Goal: Complete application form

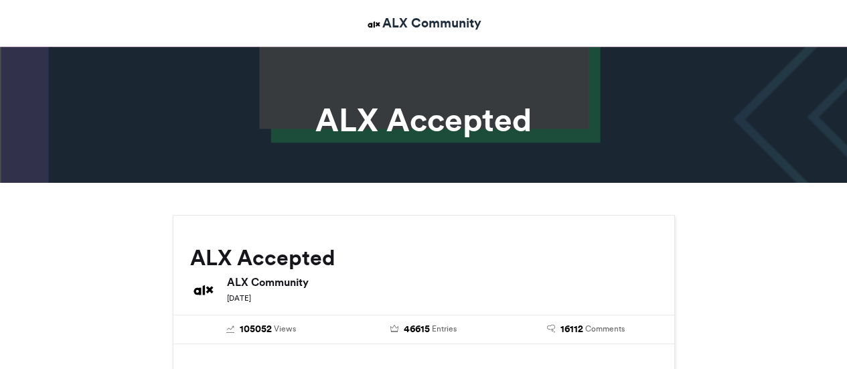
scroll to position [1084, 0]
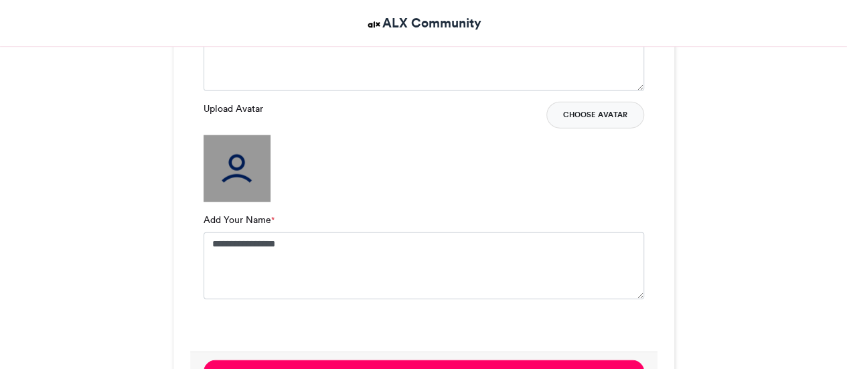
click at [589, 111] on button "Choose Avatar" at bounding box center [596, 115] width 98 height 27
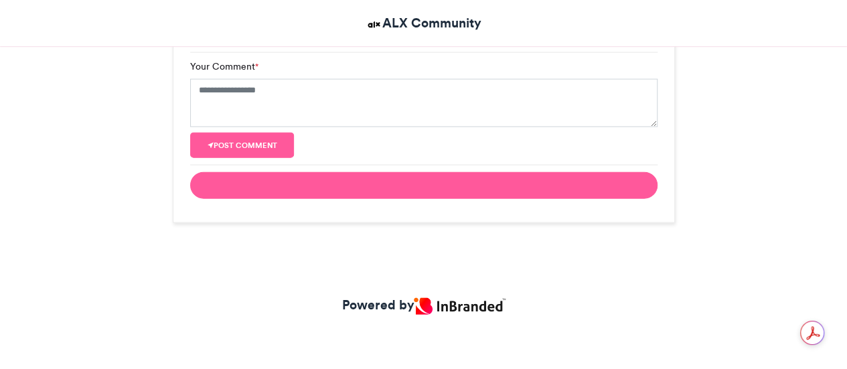
scroll to position [1036, 0]
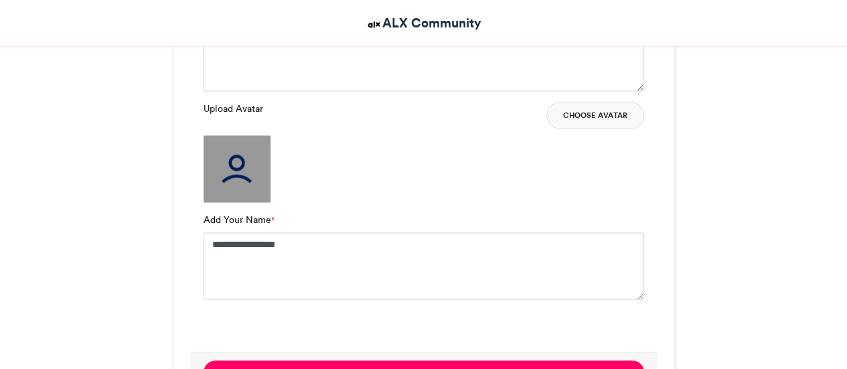
click at [576, 119] on button "Choose Avatar" at bounding box center [596, 115] width 98 height 27
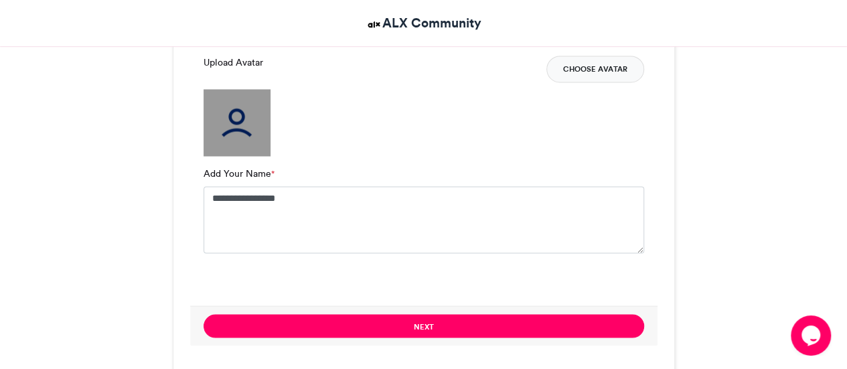
scroll to position [1032, 0]
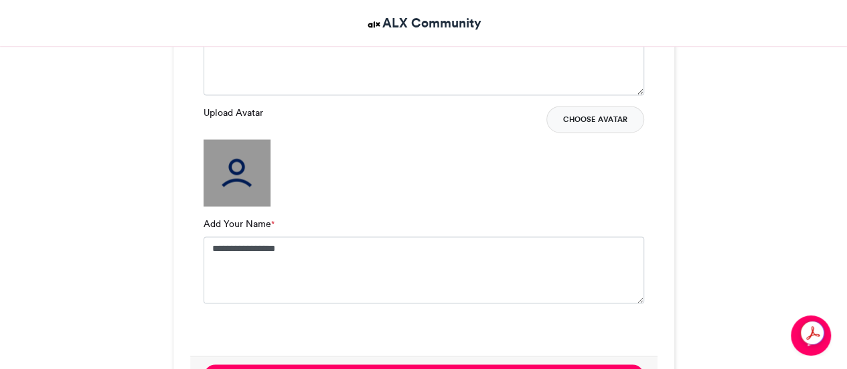
click at [610, 119] on button "Choose Avatar" at bounding box center [596, 119] width 98 height 27
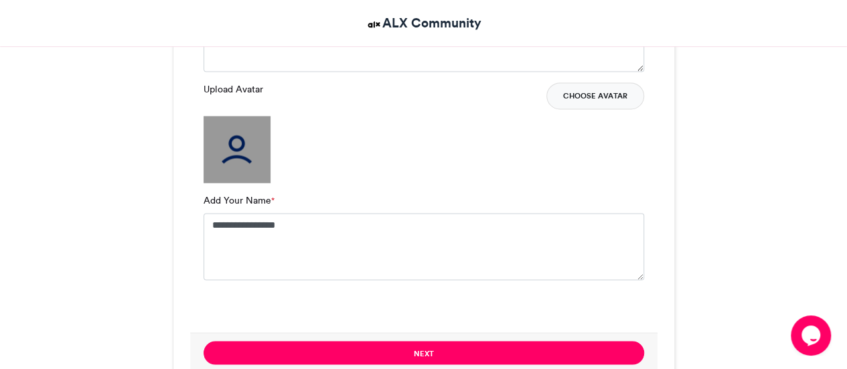
scroll to position [1151, 0]
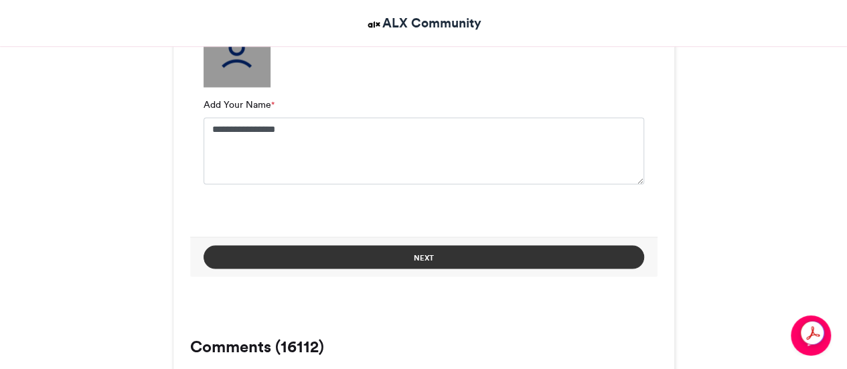
click at [395, 255] on button "Next" at bounding box center [424, 256] width 441 height 23
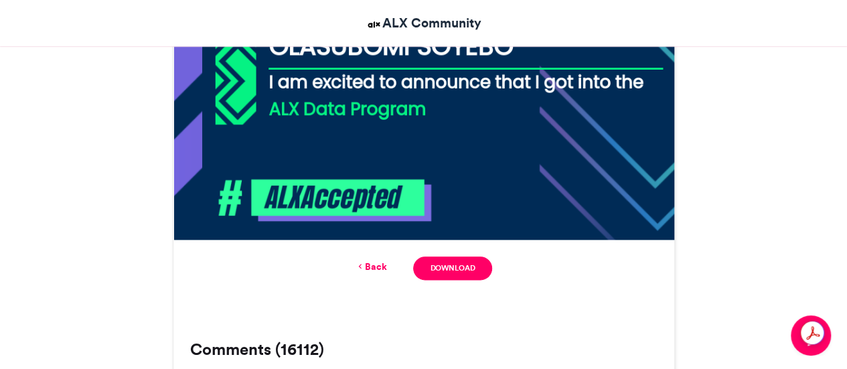
scroll to position [685, 0]
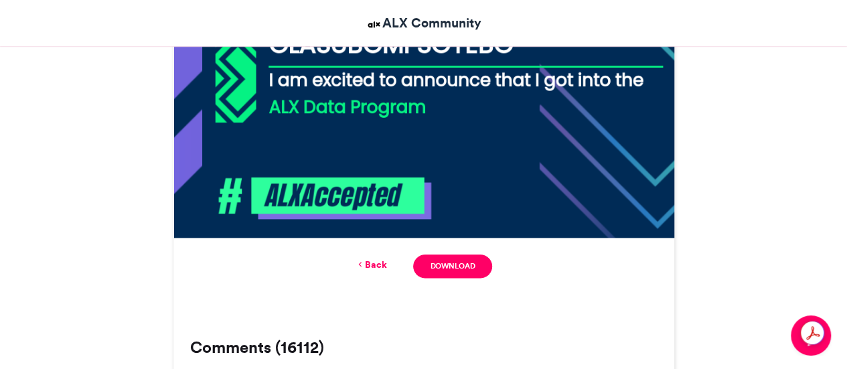
click at [370, 265] on link "Back" at bounding box center [370, 265] width 31 height 14
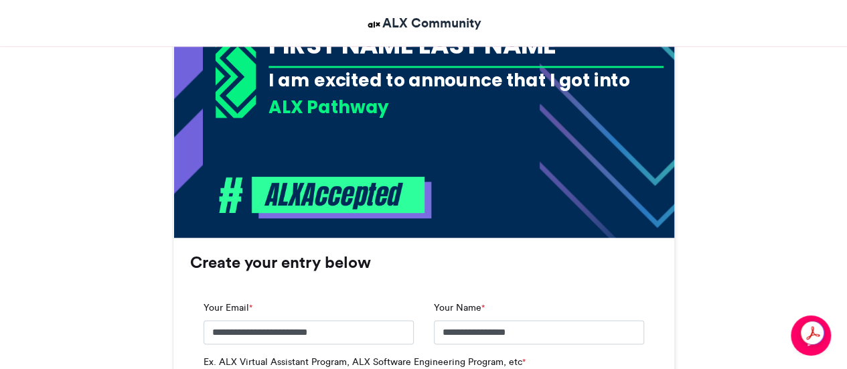
scroll to position [1120, 0]
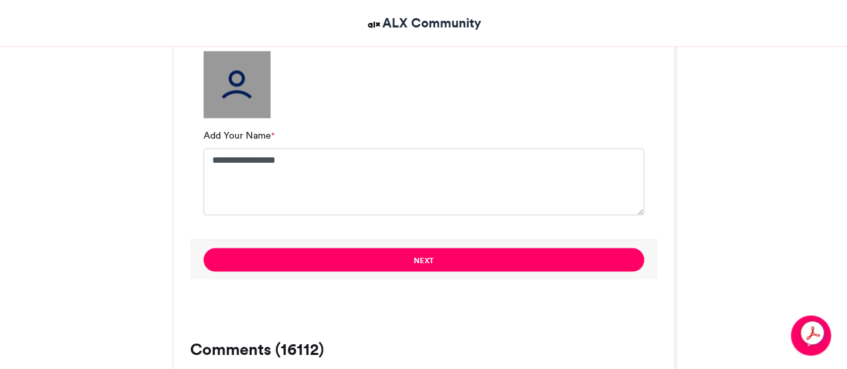
click at [251, 94] on img at bounding box center [237, 84] width 67 height 67
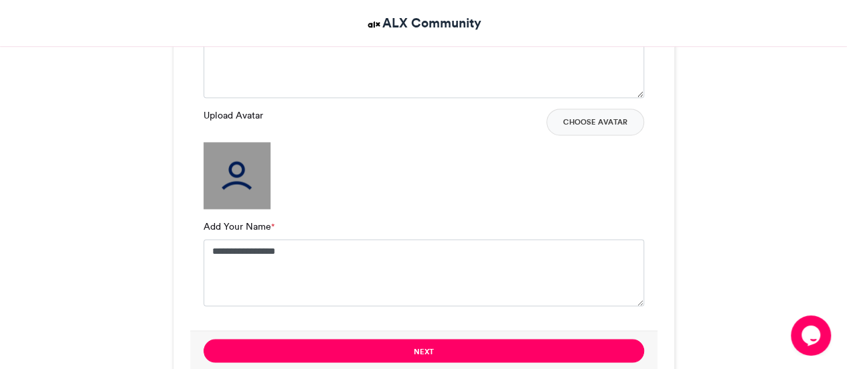
scroll to position [1028, 0]
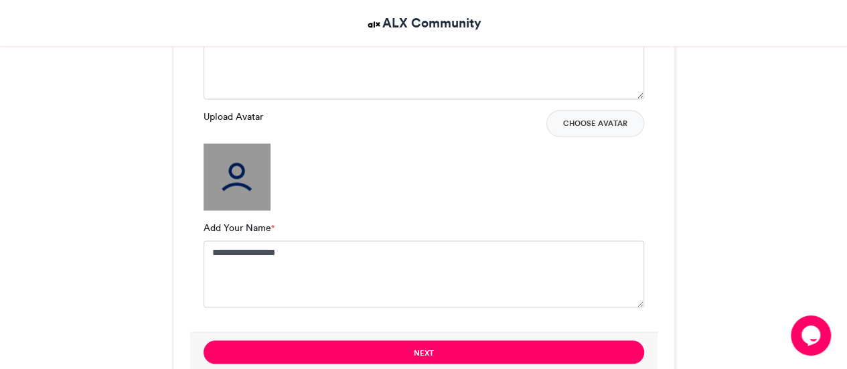
click at [230, 173] on img at bounding box center [237, 176] width 67 height 67
click at [553, 117] on button "Choose Avatar" at bounding box center [596, 123] width 98 height 27
click at [610, 121] on button "Choose Avatar" at bounding box center [596, 123] width 98 height 27
click at [259, 185] on img at bounding box center [237, 176] width 67 height 67
click at [602, 121] on button "Choose Avatar" at bounding box center [596, 123] width 98 height 27
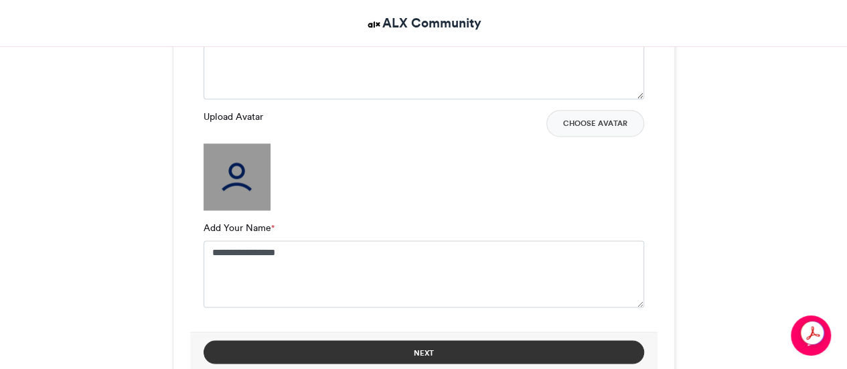
click at [453, 349] on button "Next" at bounding box center [424, 351] width 441 height 23
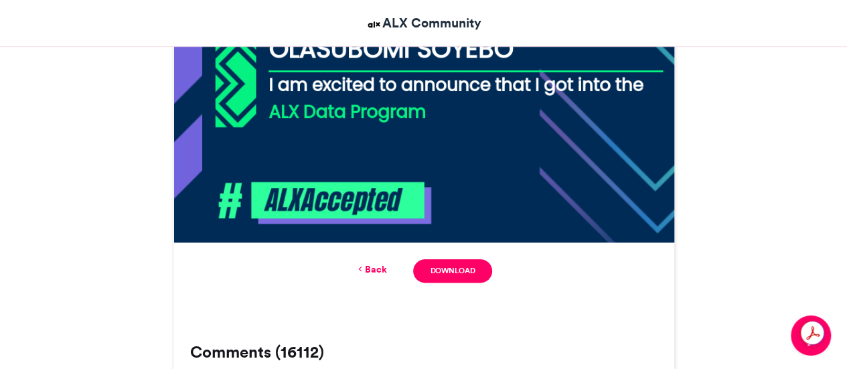
scroll to position [693, 0]
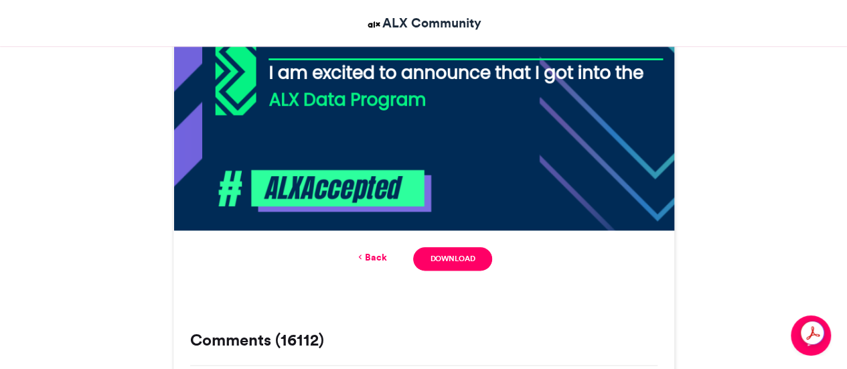
click at [365, 256] on link "Back" at bounding box center [370, 258] width 31 height 14
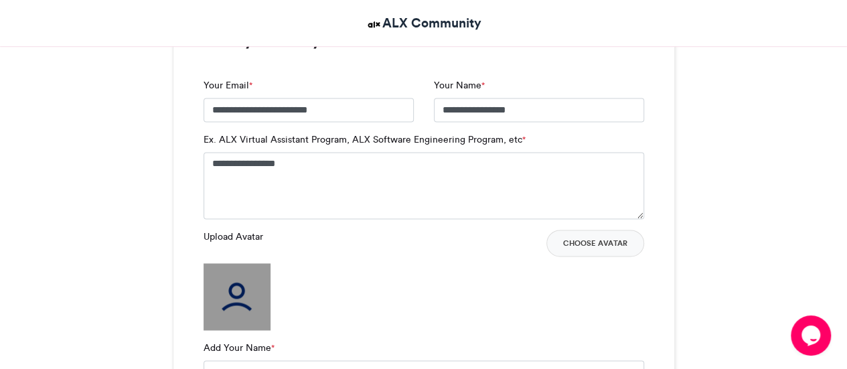
scroll to position [907, 0]
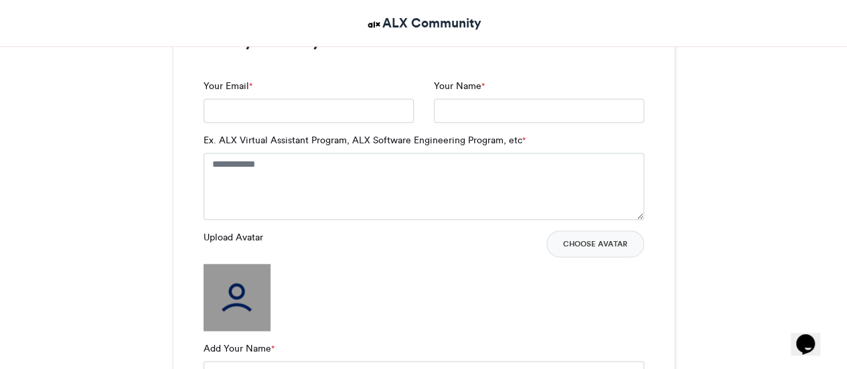
click at [327, 141] on label "Ex. ALX Virtual Assistant Program, ALX Software Engineering Program, etc *" at bounding box center [365, 140] width 322 height 14
click at [327, 153] on textarea "Ex. ALX Virtual Assistant Program, ALX Software Engineering Program, etc *" at bounding box center [424, 186] width 441 height 67
click at [336, 104] on input "Your Email *" at bounding box center [309, 110] width 210 height 24
type input "**********"
click at [532, 110] on input "**********" at bounding box center [539, 110] width 210 height 24
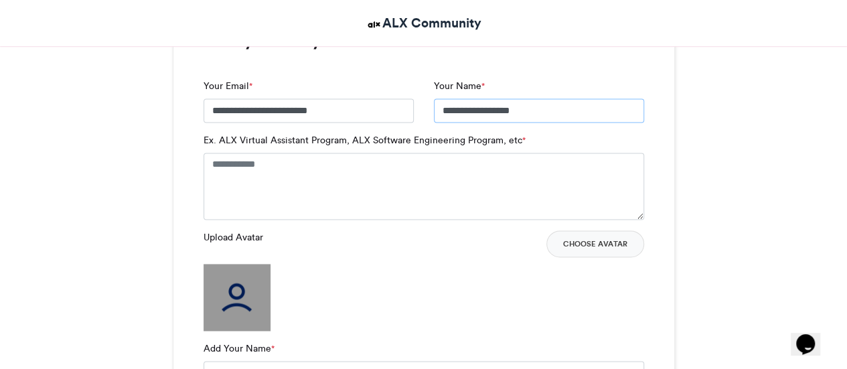
type input "**********"
click at [373, 189] on textarea "Ex. ALX Virtual Assistant Program, ALX Software Engineering Program, etc *" at bounding box center [424, 186] width 441 height 67
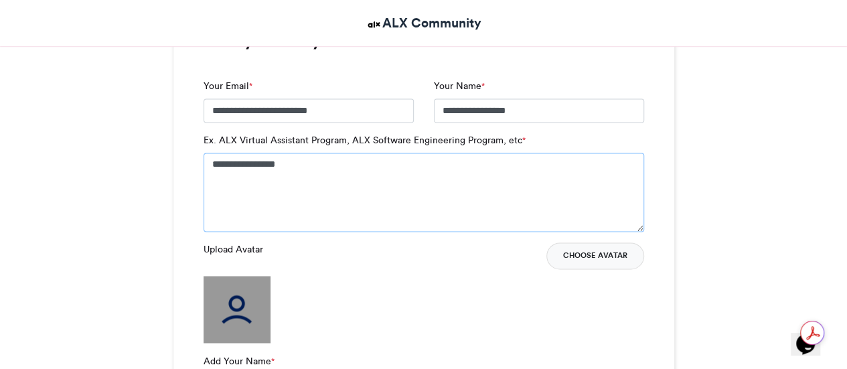
type textarea "**********"
click at [571, 259] on button "Choose Avatar" at bounding box center [596, 255] width 98 height 27
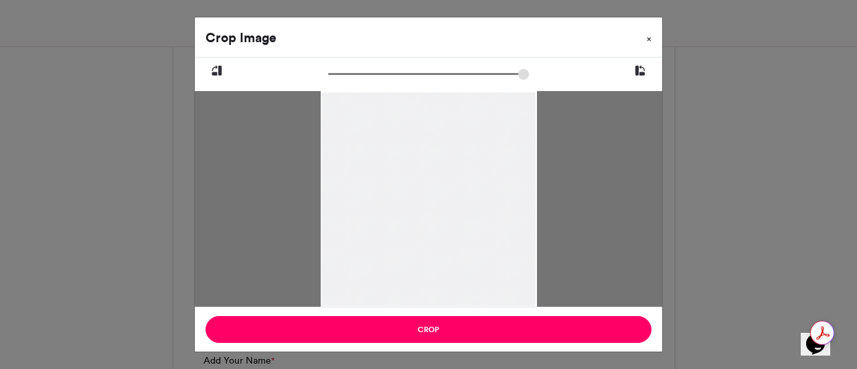
click at [650, 38] on span "×" at bounding box center [649, 39] width 5 height 8
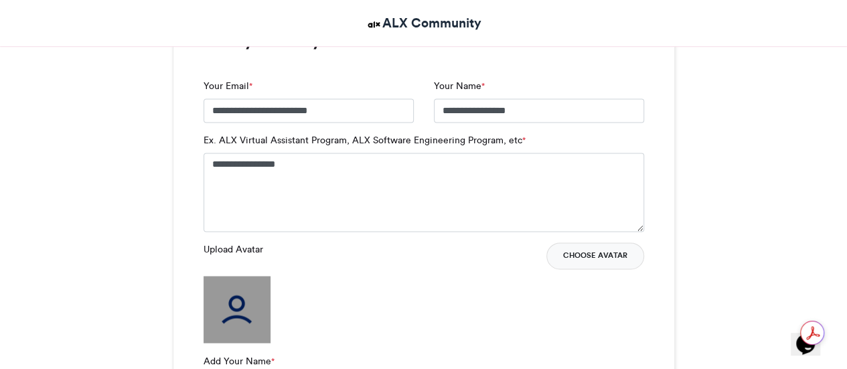
click at [601, 262] on button "Choose Avatar" at bounding box center [596, 255] width 98 height 27
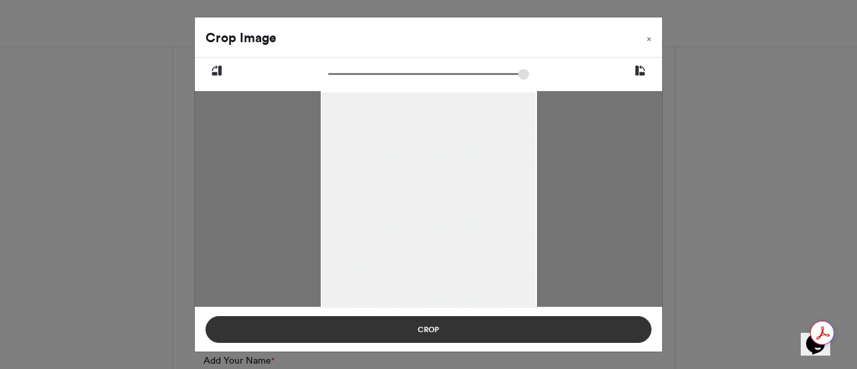
click at [348, 324] on button "Crop" at bounding box center [429, 329] width 446 height 27
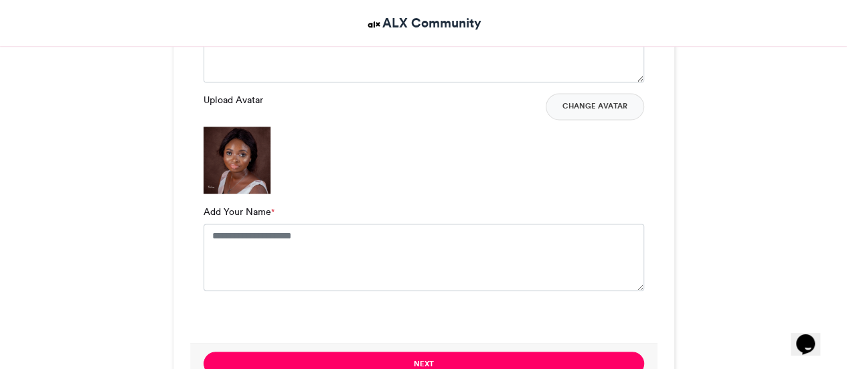
scroll to position [1070, 0]
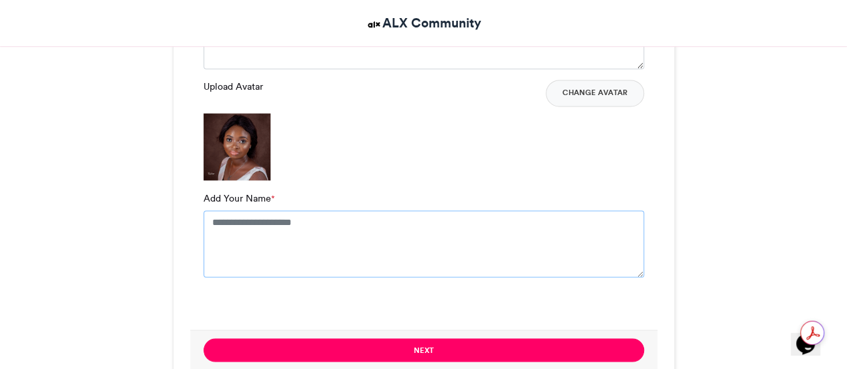
click at [302, 220] on textarea "Add Your Name *" at bounding box center [424, 243] width 441 height 67
type textarea "**********"
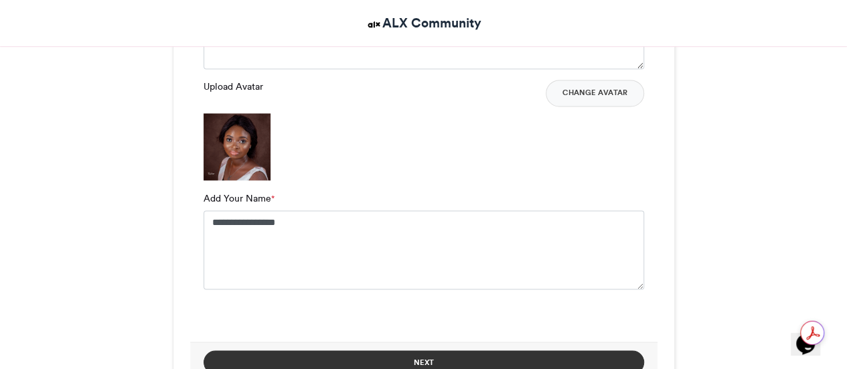
click at [364, 357] on button "Next" at bounding box center [424, 361] width 441 height 23
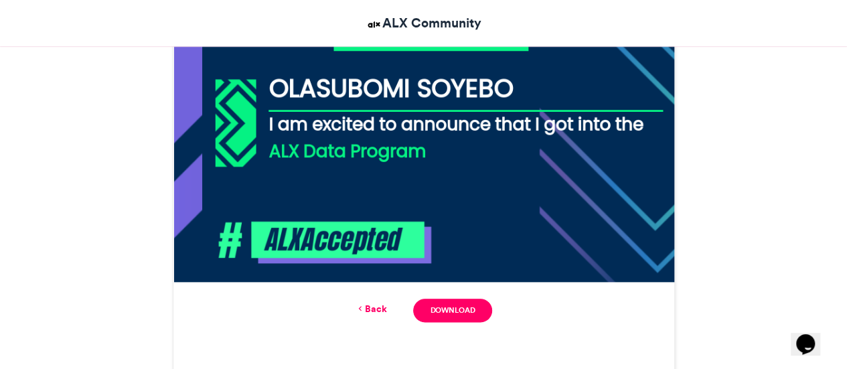
scroll to position [642, 0]
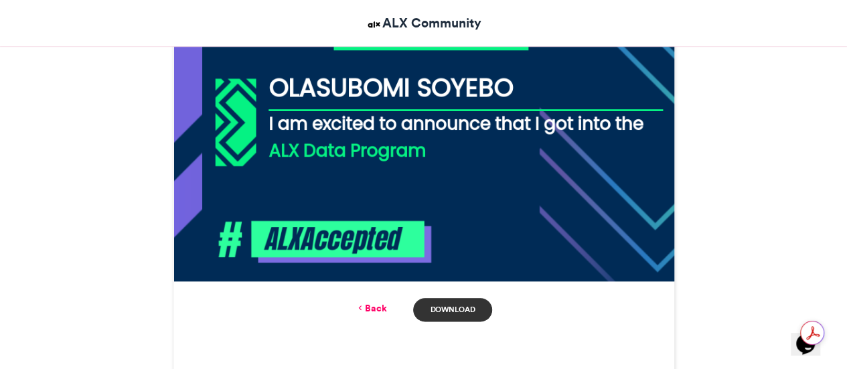
click at [442, 306] on link "Download" at bounding box center [452, 309] width 78 height 23
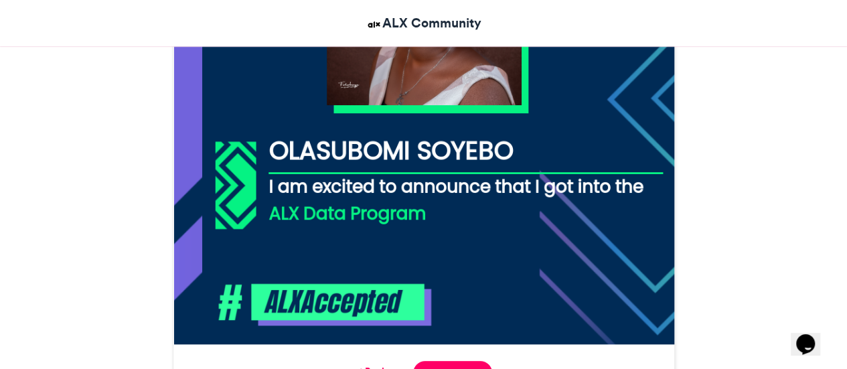
scroll to position [577, 0]
